Goal: Task Accomplishment & Management: Use online tool/utility

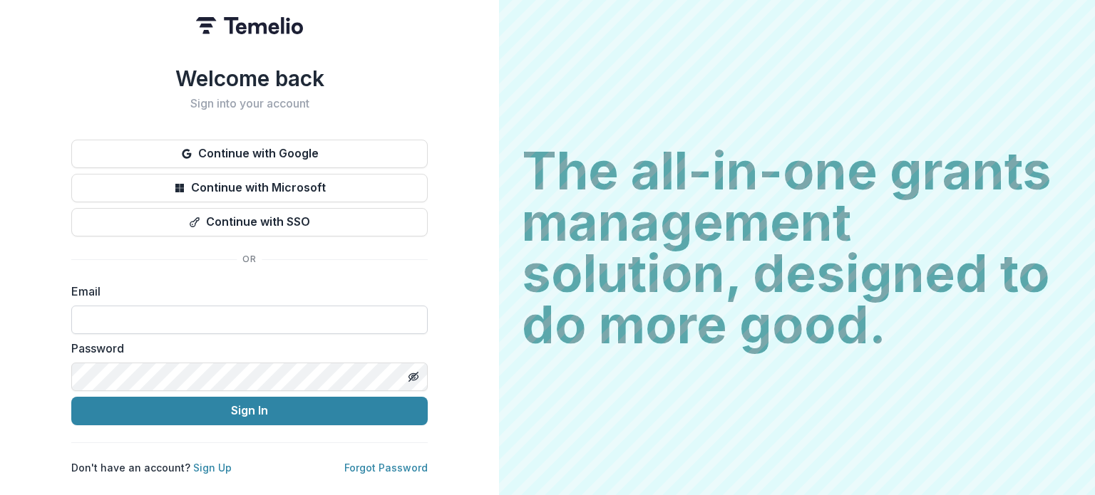
click at [211, 312] on input at bounding box center [249, 320] width 356 height 29
type input "**********"
click at [71, 397] on button "Sign In" at bounding box center [249, 411] width 356 height 29
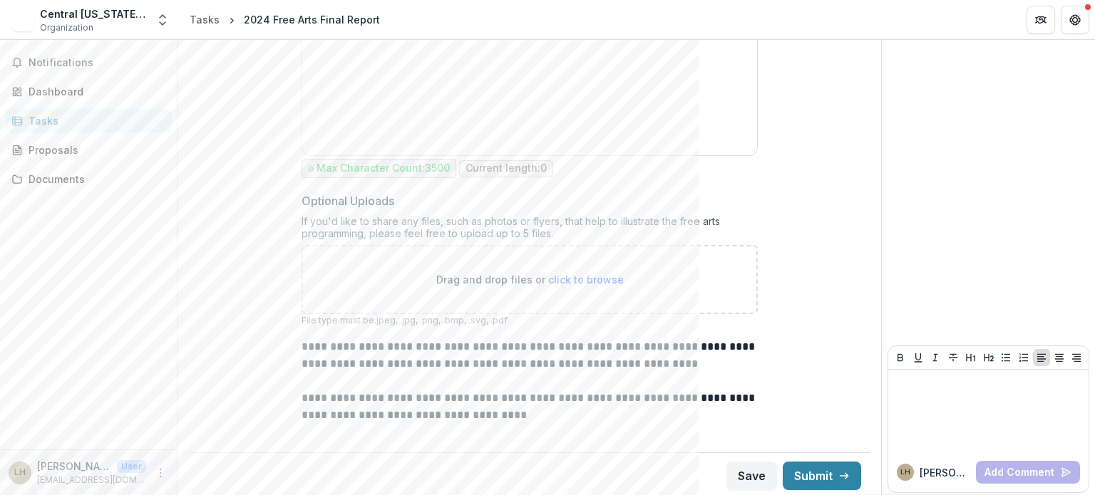
scroll to position [1362, 0]
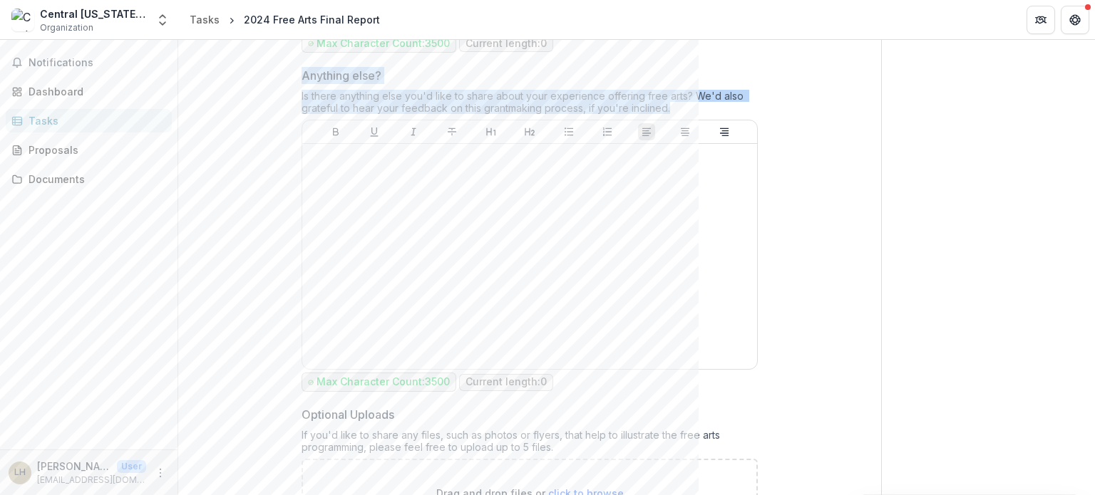
drag, startPoint x: 672, startPoint y: 105, endPoint x: 248, endPoint y: 73, distance: 425.2
copy div "Anything else? Is there anything else you'd like to share about your experience…"
